Goal: Task Accomplishment & Management: Use online tool/utility

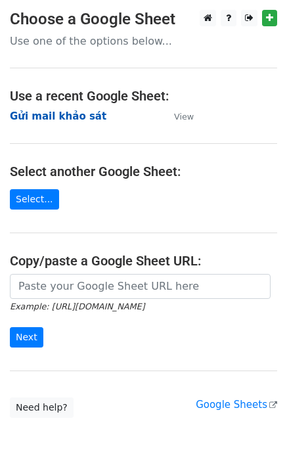
click at [81, 116] on strong "Gửi mail khảo sát" at bounding box center [58, 116] width 97 height 12
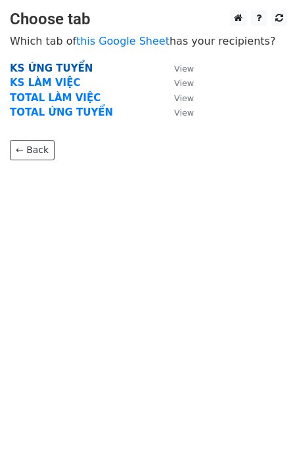
click at [71, 69] on strong "KS ỨNG TUYỂN" at bounding box center [51, 68] width 83 height 12
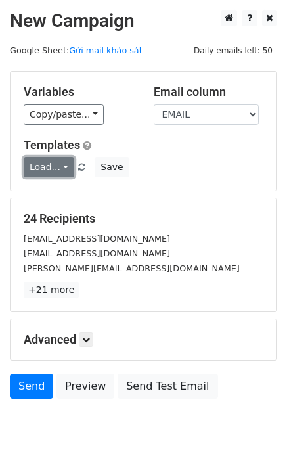
click at [51, 171] on link "Load..." at bounding box center [49, 167] width 51 height 20
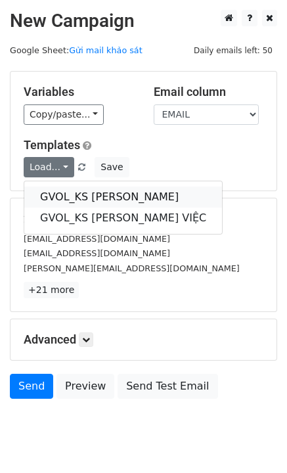
click at [72, 196] on link "GVOL_KS ỨNG TUYỂN" at bounding box center [123, 197] width 198 height 21
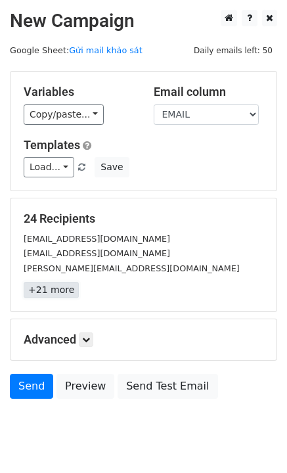
click at [49, 285] on link "+21 more" at bounding box center [51, 290] width 55 height 16
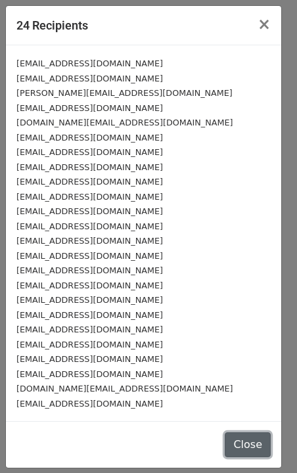
click at [229, 440] on button "Close" at bounding box center [248, 444] width 46 height 25
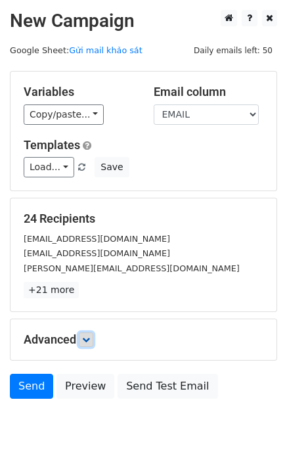
click at [87, 339] on icon at bounding box center [86, 340] width 8 height 8
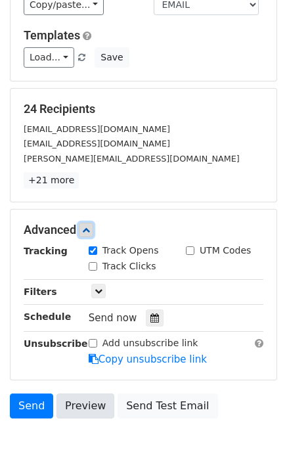
scroll to position [166, 0]
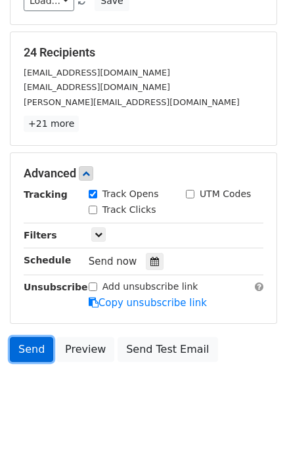
click at [34, 349] on link "Send" at bounding box center [31, 349] width 43 height 25
